Goal: Transaction & Acquisition: Purchase product/service

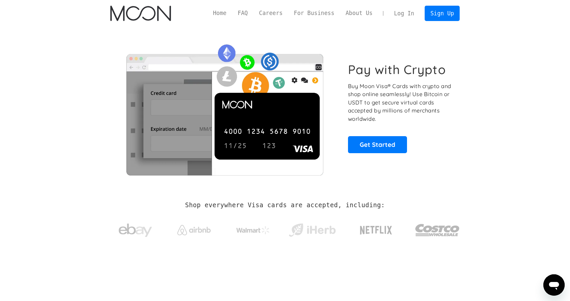
click at [412, 16] on link "Log In" at bounding box center [403, 13] width 31 height 15
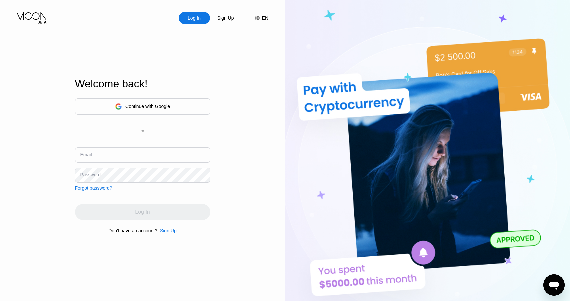
click at [104, 153] on input "text" at bounding box center [142, 154] width 135 height 15
type input "[EMAIL_ADDRESS][DOMAIN_NAME]"
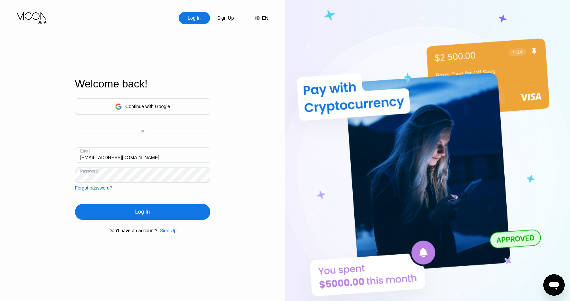
click at [126, 209] on div "Log In" at bounding box center [142, 212] width 135 height 16
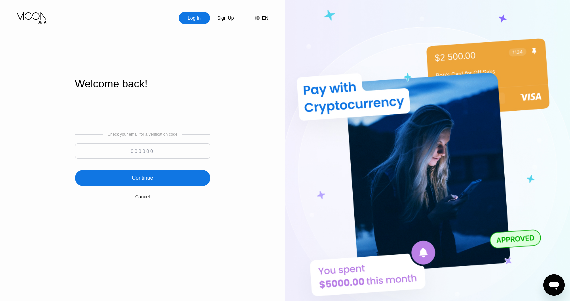
click at [119, 161] on div at bounding box center [142, 152] width 135 height 18
click at [119, 154] on input at bounding box center [142, 150] width 135 height 15
paste input "453849"
type input "453849"
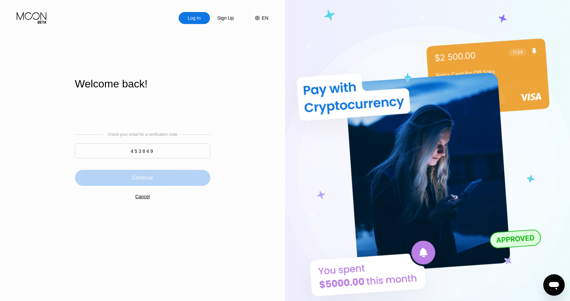
click at [182, 179] on div "Continue" at bounding box center [142, 178] width 135 height 16
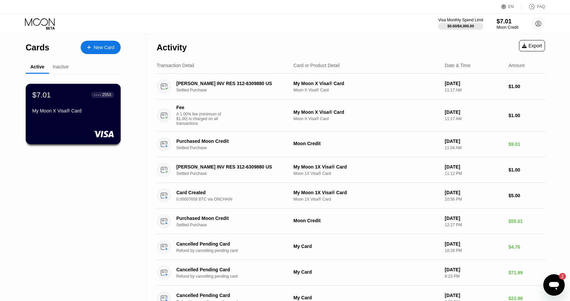
click at [63, 99] on div "$7.01 ● ● ● ● 2553" at bounding box center [73, 94] width 82 height 9
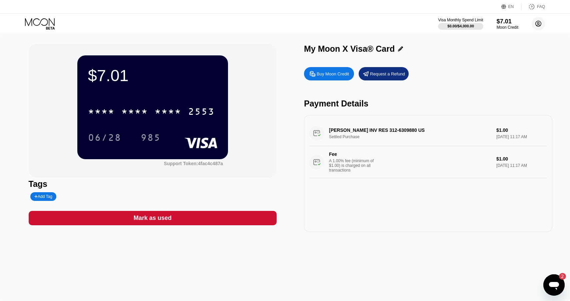
click at [535, 23] on circle at bounding box center [538, 23] width 13 height 13
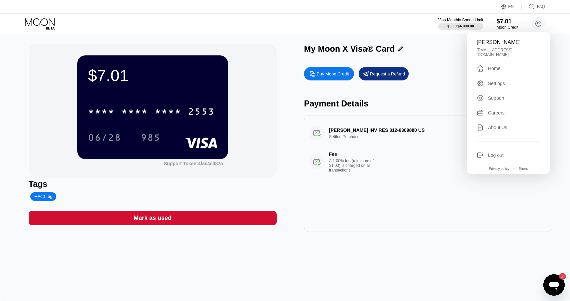
click at [502, 81] on div "Settings" at bounding box center [496, 83] width 17 height 5
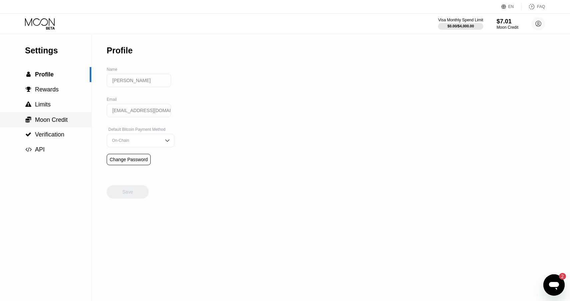
click at [51, 115] on div " Moon Credit" at bounding box center [45, 119] width 91 height 15
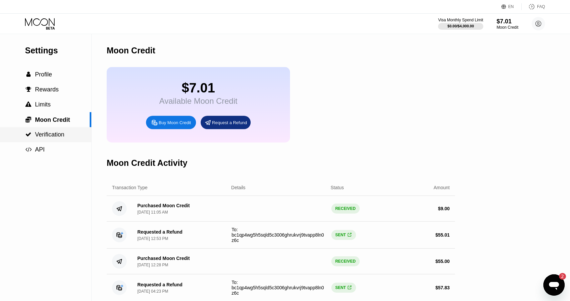
click at [46, 130] on div " Verification" at bounding box center [45, 134] width 91 height 15
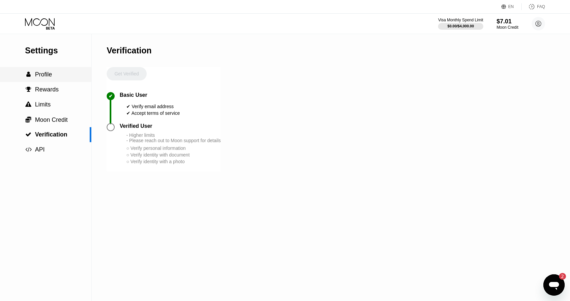
click at [51, 76] on span "Profile" at bounding box center [43, 74] width 17 height 7
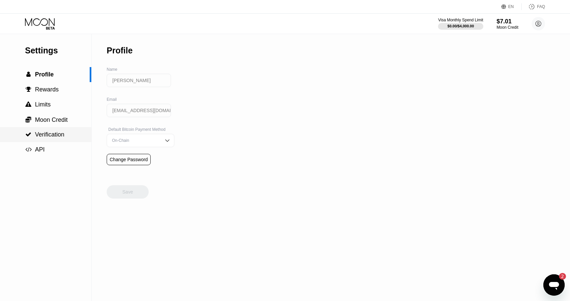
click at [44, 128] on div " Verification" at bounding box center [45, 134] width 91 height 15
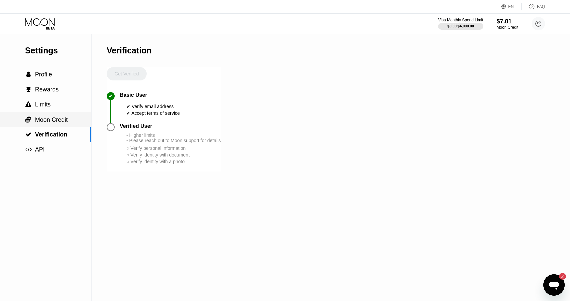
click at [45, 116] on span "Moon Credit" at bounding box center [51, 119] width 33 height 7
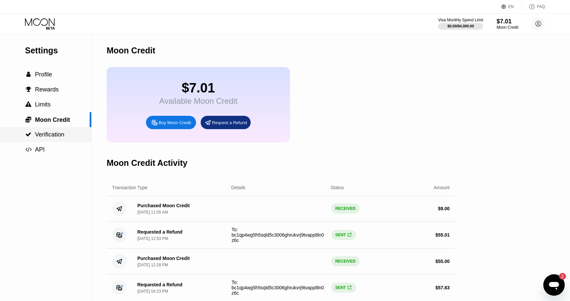
click at [43, 133] on span "Verification" at bounding box center [49, 134] width 29 height 7
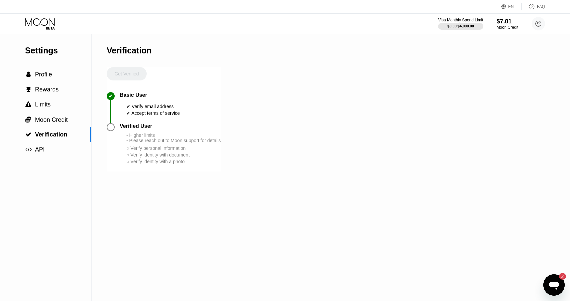
click at [37, 26] on icon at bounding box center [40, 24] width 31 height 12
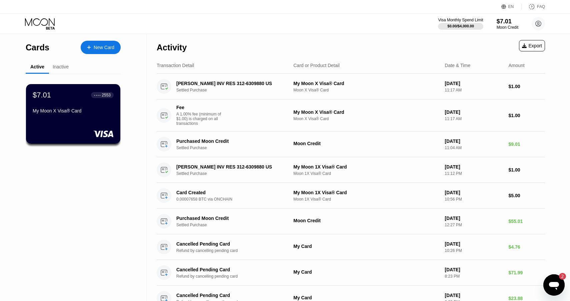
click at [61, 66] on div "Inactive" at bounding box center [61, 66] width 16 height 5
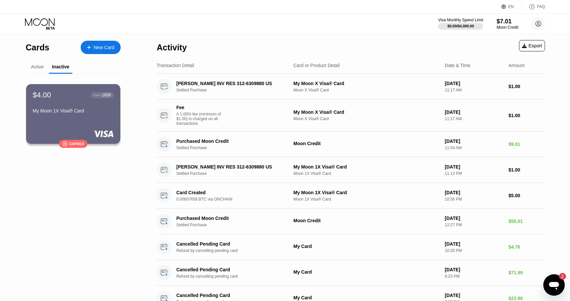
click at [40, 66] on div "Active" at bounding box center [37, 66] width 13 height 5
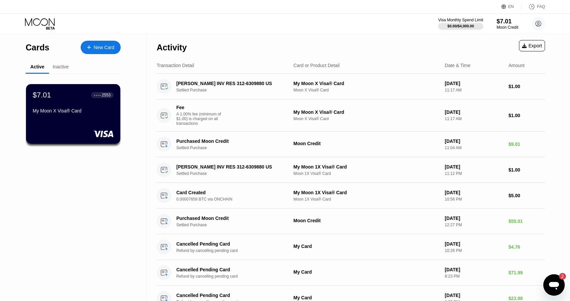
click at [60, 66] on div "Inactive" at bounding box center [61, 66] width 16 height 5
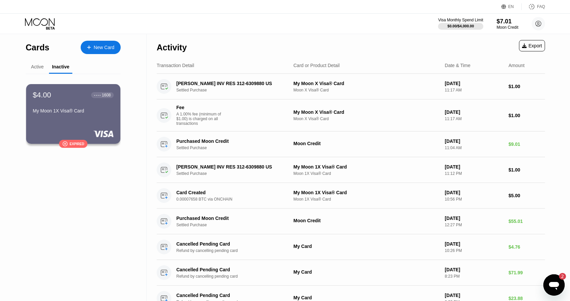
click at [34, 64] on div "Active" at bounding box center [37, 67] width 23 height 13
click at [37, 65] on div "Active" at bounding box center [37, 66] width 13 height 5
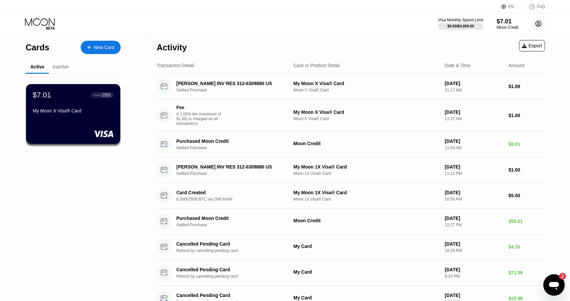
click at [538, 23] on circle at bounding box center [538, 23] width 13 height 13
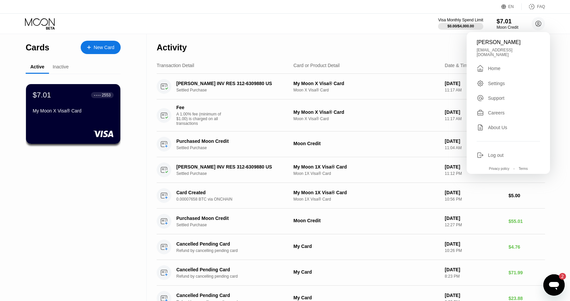
click at [56, 65] on div "Inactive" at bounding box center [61, 66] width 16 height 5
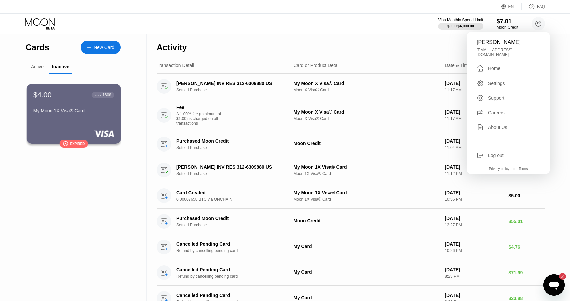
click at [34, 64] on div "Active" at bounding box center [37, 67] width 23 height 13
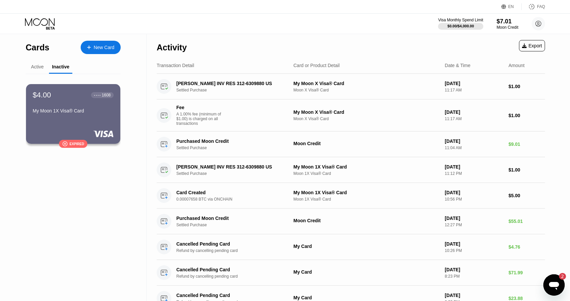
click at [36, 67] on div "Active" at bounding box center [37, 66] width 13 height 5
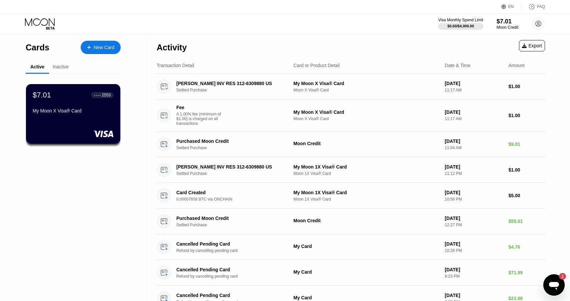
click at [61, 65] on div "Inactive" at bounding box center [61, 66] width 16 height 5
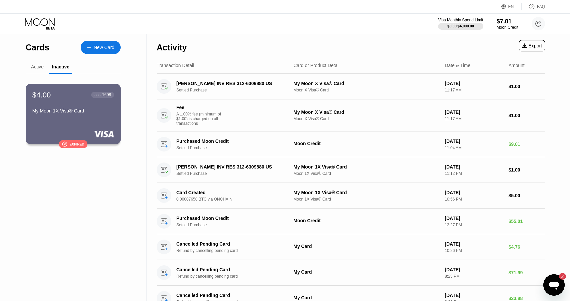
click at [45, 98] on div "$4.00" at bounding box center [41, 94] width 19 height 9
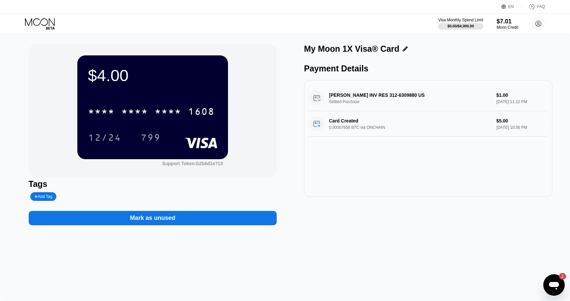
click at [38, 20] on icon at bounding box center [40, 24] width 31 height 12
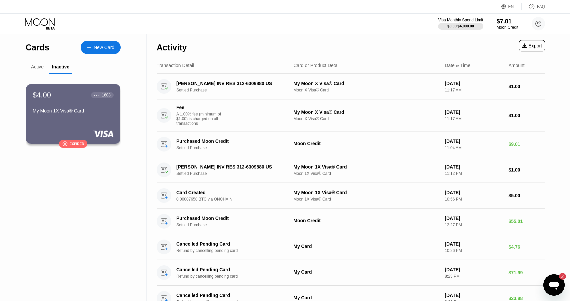
click at [39, 71] on div "Active" at bounding box center [37, 67] width 23 height 13
click at [37, 66] on div "Active" at bounding box center [37, 66] width 13 height 5
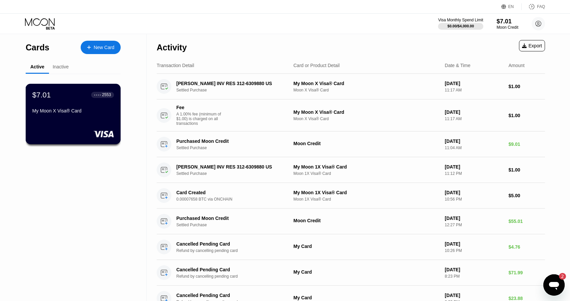
click at [55, 102] on div "$7.01 ● ● ● ● 2553 My Moon X Visa® Card" at bounding box center [73, 103] width 82 height 26
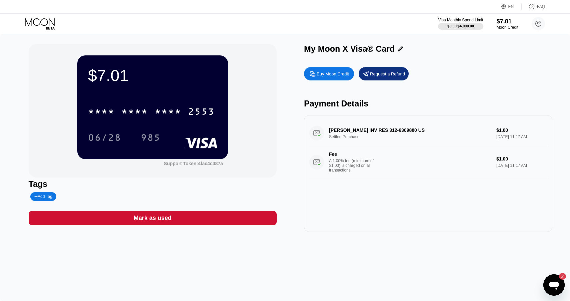
click at [379, 76] on div "Request a Refund" at bounding box center [387, 74] width 35 height 6
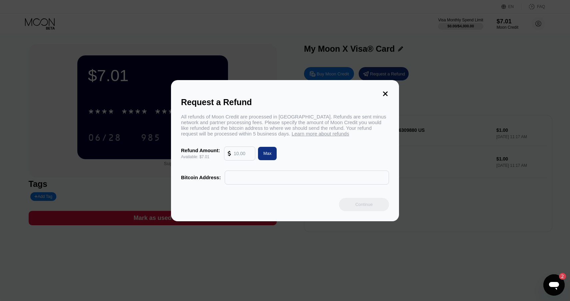
click at [385, 91] on icon at bounding box center [385, 93] width 7 height 7
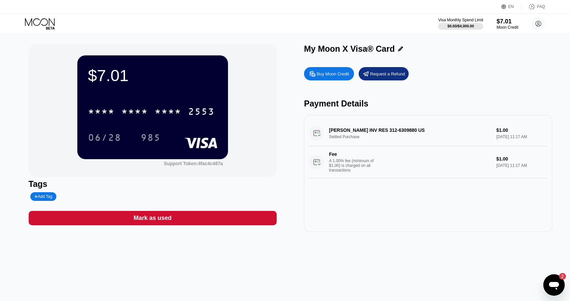
click at [142, 216] on div "Mark as used" at bounding box center [153, 218] width 38 height 8
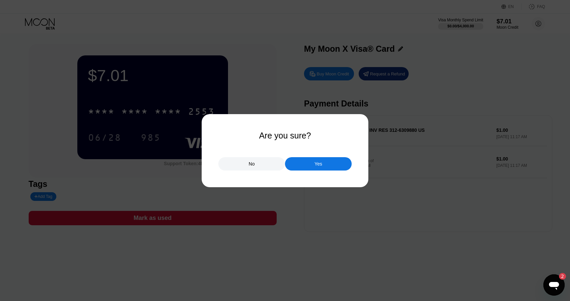
click at [309, 160] on div "Yes" at bounding box center [318, 163] width 67 height 13
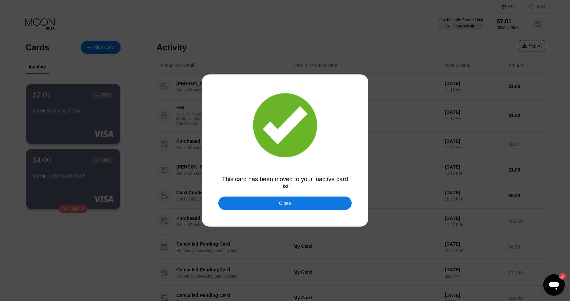
click at [98, 164] on div at bounding box center [285, 150] width 570 height 301
click at [140, 125] on div at bounding box center [285, 150] width 570 height 301
click at [260, 204] on div "Close" at bounding box center [284, 202] width 133 height 13
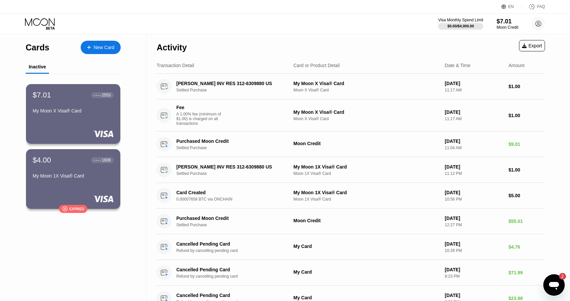
click at [94, 47] on div "New Card" at bounding box center [104, 48] width 21 height 6
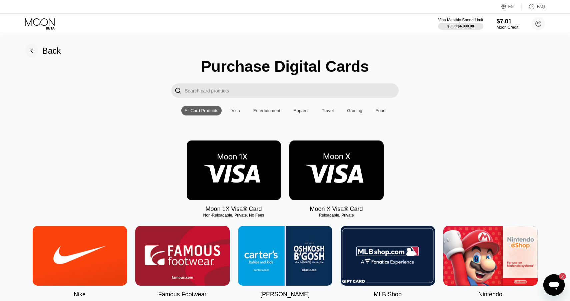
click at [220, 158] on img at bounding box center [234, 170] width 94 height 60
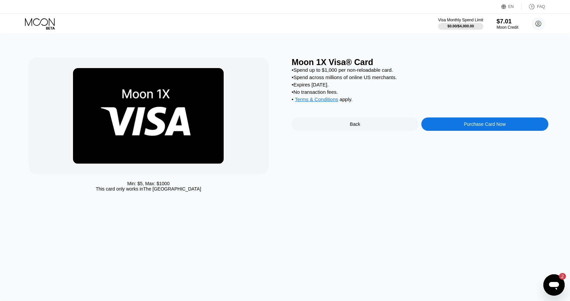
click at [480, 124] on div "Purchase Card Now" at bounding box center [485, 123] width 42 height 5
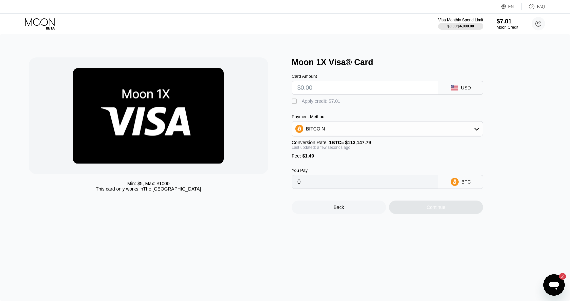
click at [295, 99] on div "" at bounding box center [295, 101] width 7 height 7
click at [312, 87] on input "text" at bounding box center [364, 87] width 135 height 13
type input "$55"
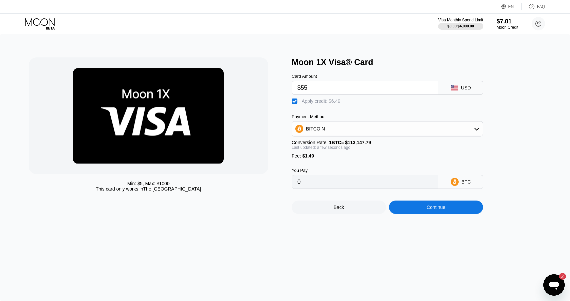
type input "0.0004373"
type input "$5"
type input "0"
click at [433, 214] on div "Continue" at bounding box center [436, 206] width 94 height 13
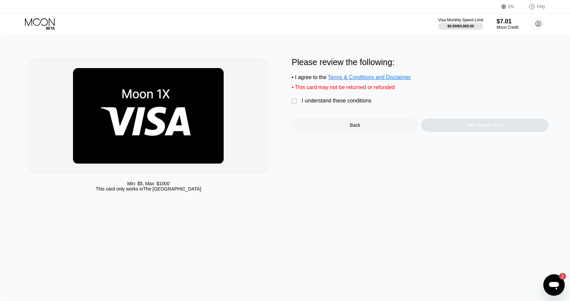
click at [297, 99] on div "" at bounding box center [295, 101] width 7 height 7
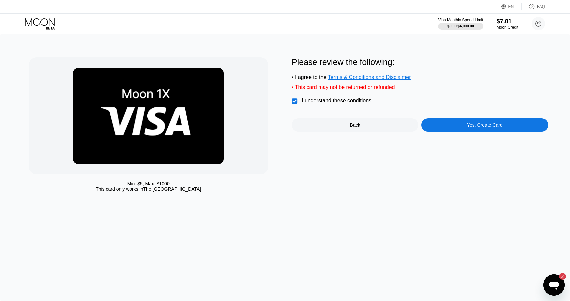
click at [473, 127] on div "Yes, Create Card" at bounding box center [485, 124] width 36 height 5
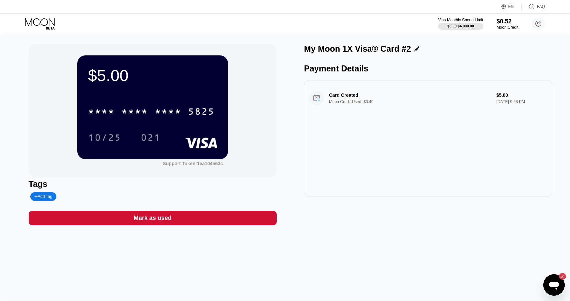
click at [29, 27] on icon at bounding box center [40, 24] width 31 height 12
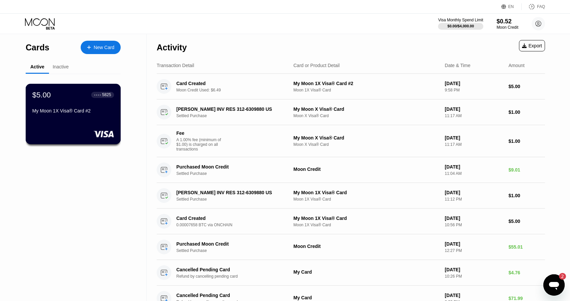
click at [73, 111] on div "My Moon 1X Visa® Card #2" at bounding box center [73, 110] width 82 height 5
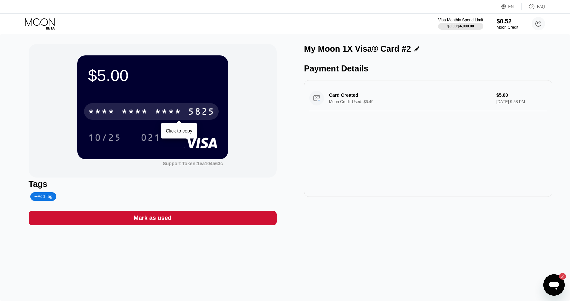
click at [166, 107] on div "* * * *" at bounding box center [168, 112] width 27 height 11
click at [175, 115] on div "2655" at bounding box center [168, 112] width 27 height 11
click at [175, 115] on div "* * * *" at bounding box center [168, 112] width 27 height 11
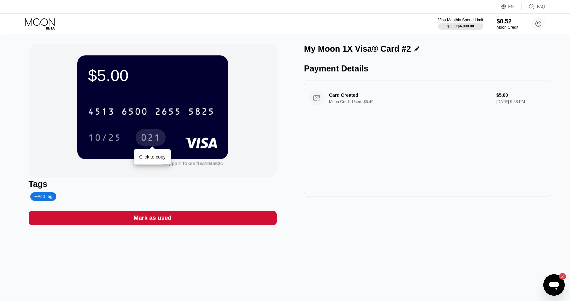
click at [151, 136] on div "021" at bounding box center [151, 138] width 20 height 11
